Goal: Find specific page/section: Find specific page/section

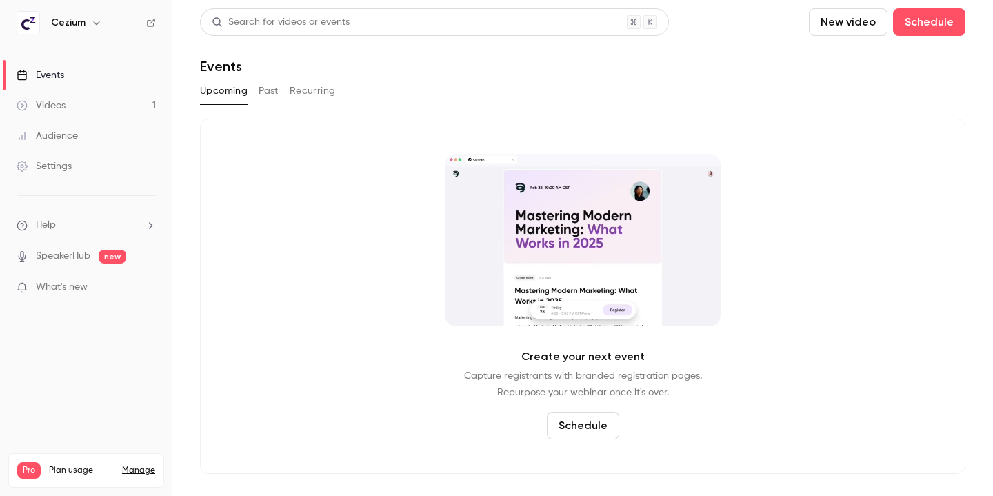
click at [273, 92] on button "Past" at bounding box center [269, 91] width 20 height 22
